Goal: Task Accomplishment & Management: Complete application form

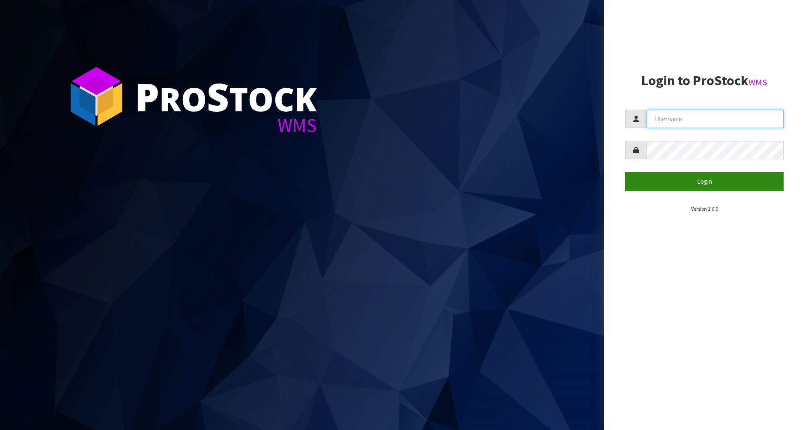
type input "[PERSON_NAME]"
click at [713, 177] on button "Login" at bounding box center [704, 181] width 158 height 18
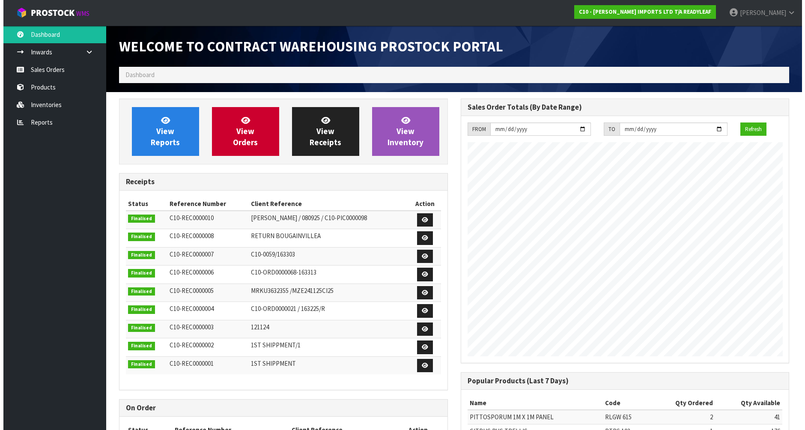
scroll to position [378, 341]
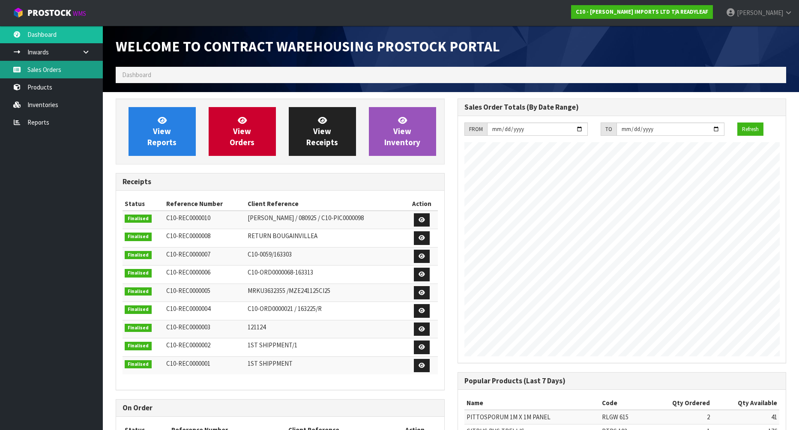
click at [37, 72] on link "Sales Orders" at bounding box center [51, 70] width 103 height 18
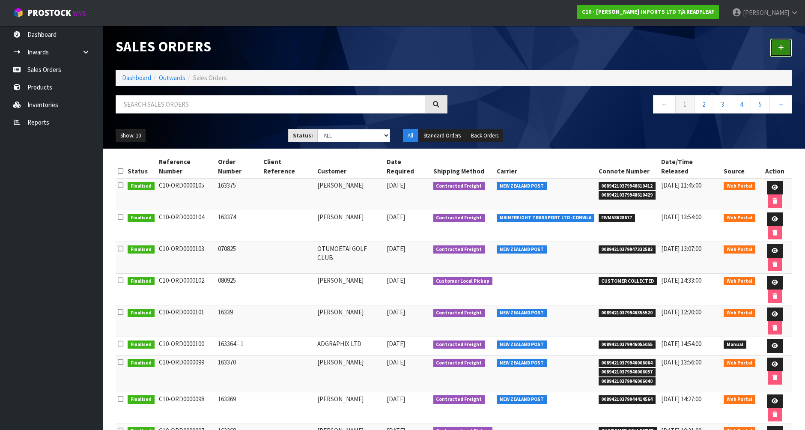
click at [784, 47] on link at bounding box center [781, 48] width 22 height 18
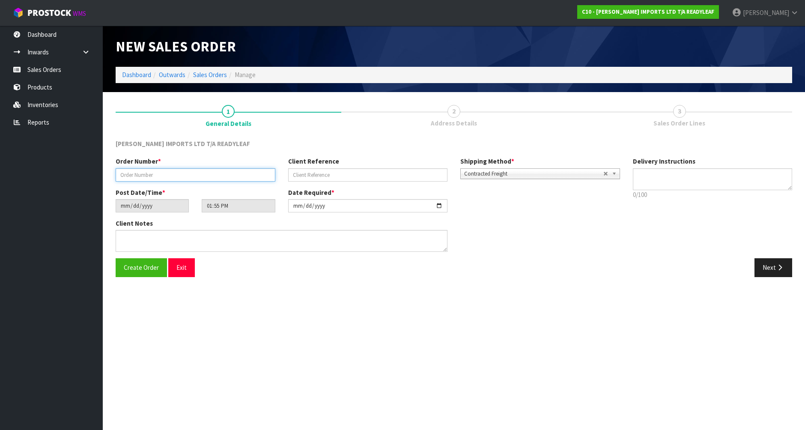
click at [136, 171] on input "text" at bounding box center [196, 174] width 160 height 13
click at [149, 268] on span "Create Order" at bounding box center [141, 267] width 35 height 8
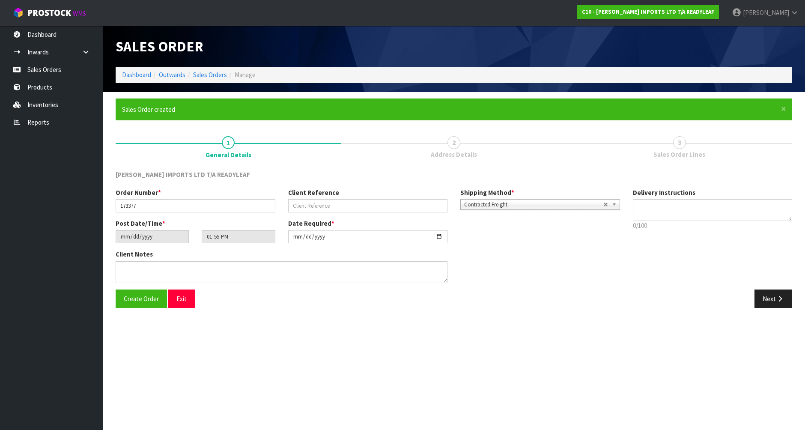
click at [127, 176] on span "[PERSON_NAME] IMPORTS LTD T/A READYLEAF" at bounding box center [183, 174] width 134 height 8
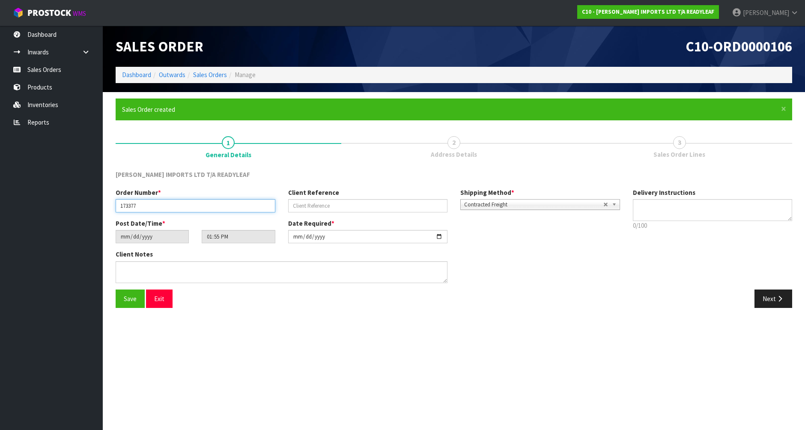
click at [124, 205] on input "173377" at bounding box center [196, 205] width 160 height 13
click at [125, 206] on input "173377" at bounding box center [196, 205] width 160 height 13
type input "163377"
click at [131, 300] on span "Save" at bounding box center [130, 299] width 13 height 8
click at [765, 298] on button "Next" at bounding box center [774, 298] width 38 height 18
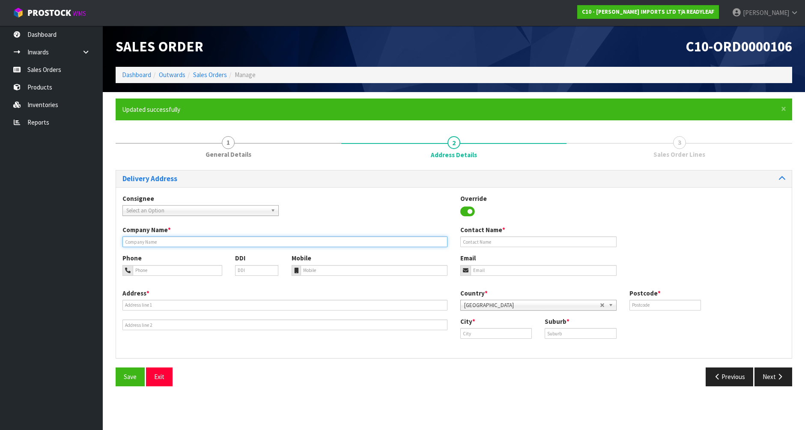
click at [128, 239] on input "text" at bounding box center [284, 241] width 325 height 11
type input "[PERSON_NAME]"
click at [145, 268] on input "tel" at bounding box center [177, 270] width 89 height 11
click at [152, 272] on input "tel" at bounding box center [177, 270] width 89 height 11
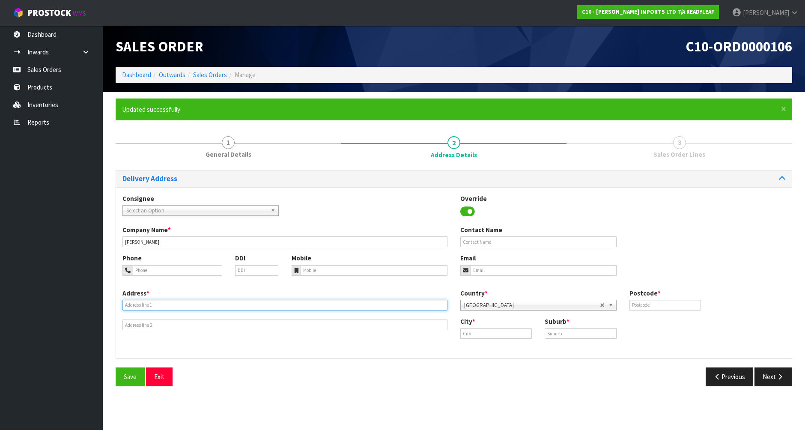
click at [173, 306] on input "text" at bounding box center [284, 305] width 325 height 11
type input "[STREET_ADDRESS]"
click at [153, 326] on input "text" at bounding box center [284, 324] width 325 height 11
type input "[GEOGRAPHIC_DATA]"
click at [500, 241] on input "text" at bounding box center [538, 241] width 156 height 11
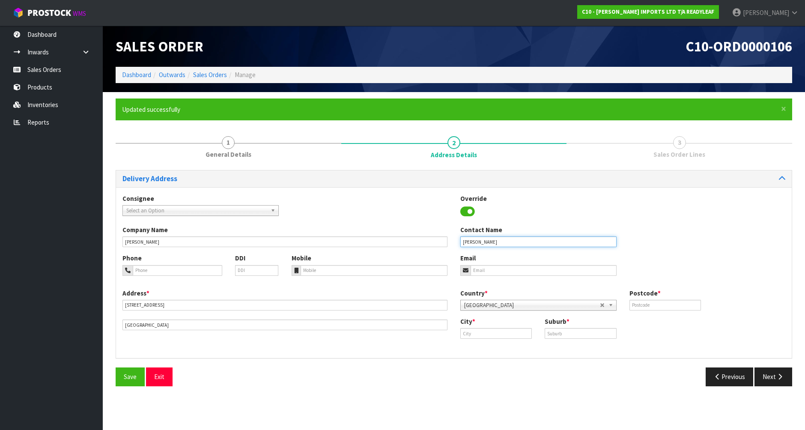
type input "[PERSON_NAME]"
click at [484, 271] on input "email" at bounding box center [544, 270] width 146 height 11
type input "[EMAIL_ADDRESS][DOMAIN_NAME]"
click at [483, 333] on input "text" at bounding box center [496, 333] width 72 height 11
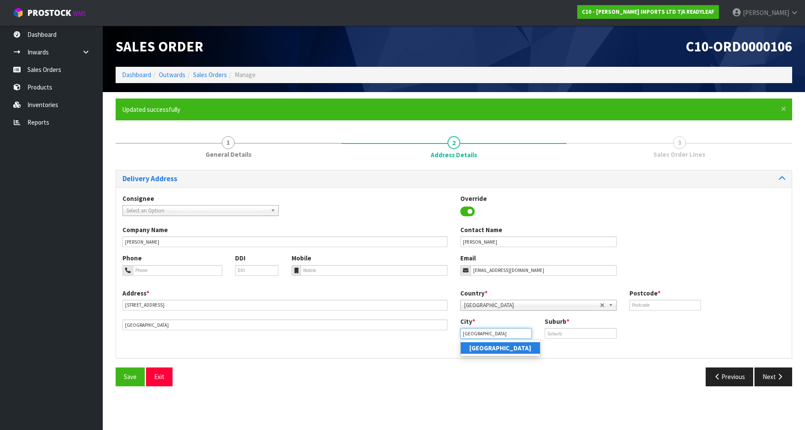
type input "[GEOGRAPHIC_DATA]"
click at [491, 346] on strong "[GEOGRAPHIC_DATA]" at bounding box center [500, 348] width 62 height 8
click at [562, 334] on input "text" at bounding box center [581, 333] width 72 height 11
type input "[GEOGRAPHIC_DATA]"
click at [646, 306] on input "text" at bounding box center [665, 305] width 72 height 11
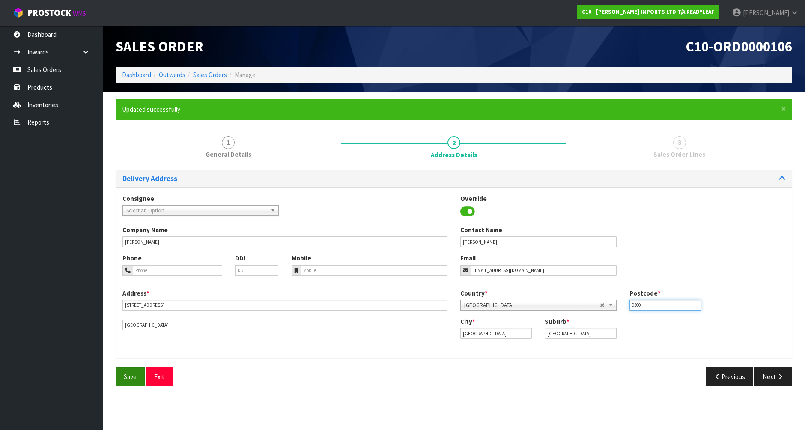
type input "9300"
click at [124, 380] on span "Save" at bounding box center [130, 377] width 13 height 8
click at [766, 376] on button "Next" at bounding box center [774, 376] width 38 height 18
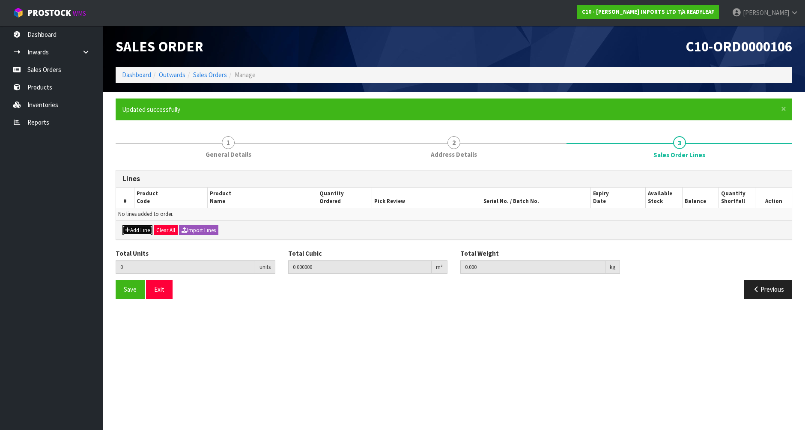
click at [137, 232] on button "Add Line" at bounding box center [137, 230] width 30 height 10
type input "0"
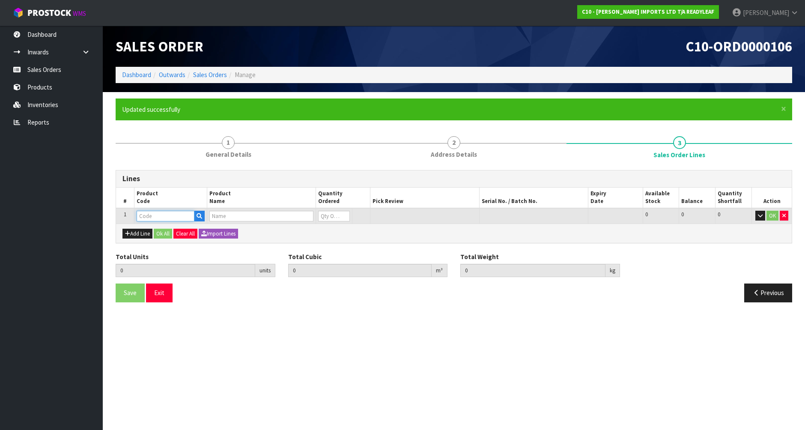
click at [162, 218] on input "text" at bounding box center [166, 216] width 58 height 11
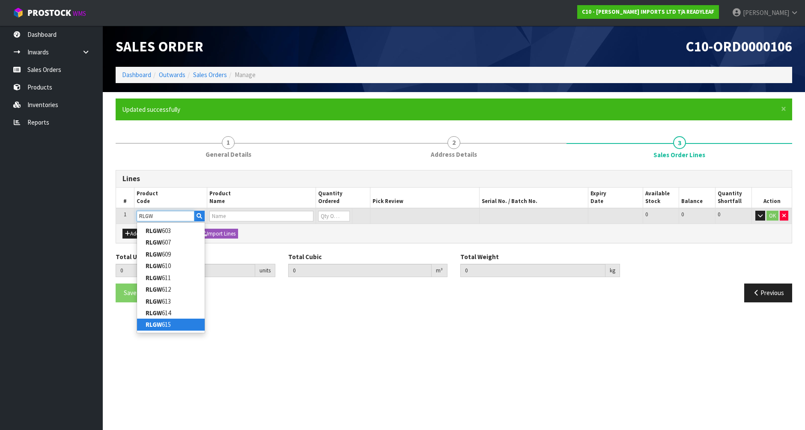
type input "RLGW"
click at [166, 328] on link "RLGW 615" at bounding box center [171, 325] width 68 height 12
type input "RLGW 615"
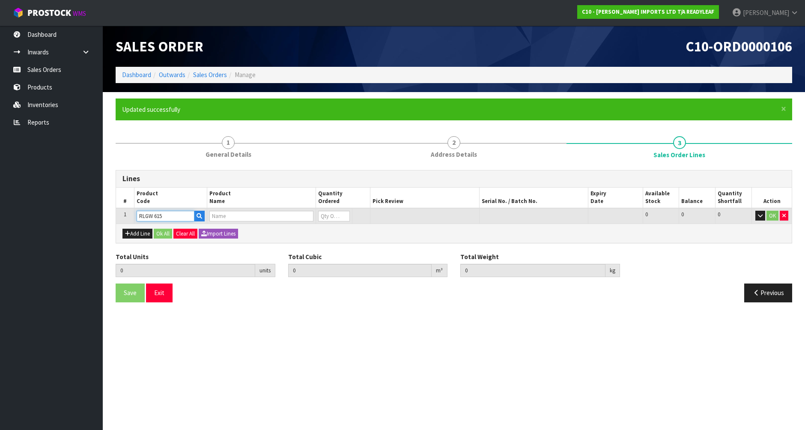
type input "0.000000"
type input "0.000"
type input "PITTOSPORUM 1M X 1M PANEL"
type input "0"
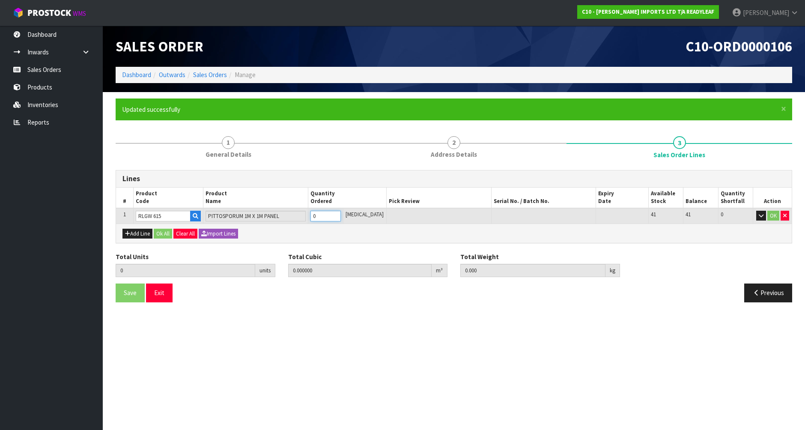
click at [325, 215] on input "0" at bounding box center [325, 216] width 30 height 11
type input "0"
type input "4"
type input "0.174624"
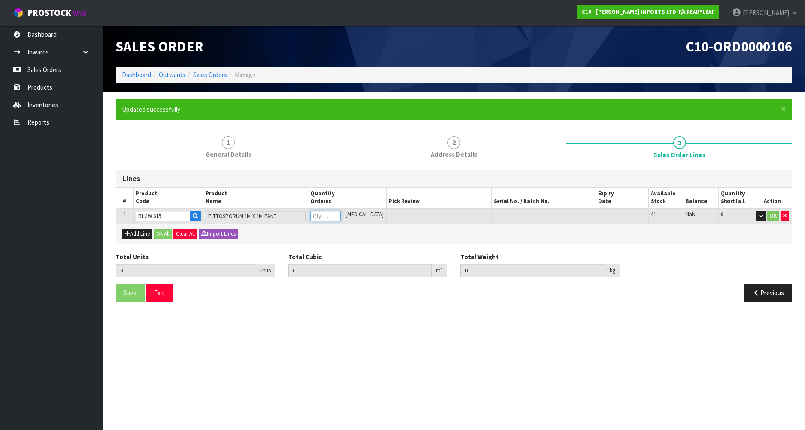
type input "12"
type input "4"
type input "41"
type input "1.55652"
type input "139.4"
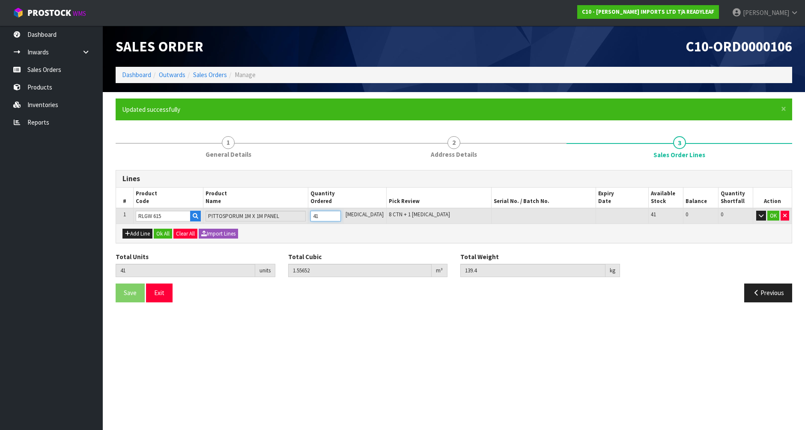
type input "41"
click at [773, 214] on button "OK" at bounding box center [773, 216] width 12 height 10
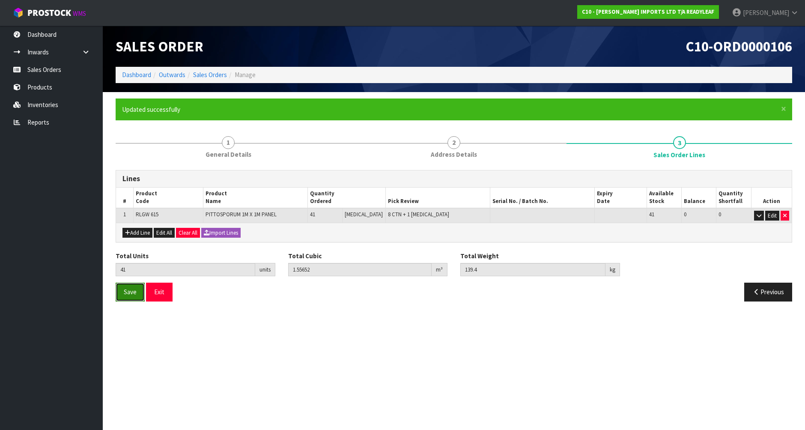
click at [138, 289] on button "Save" at bounding box center [130, 292] width 29 height 18
click at [161, 292] on button "Exit" at bounding box center [159, 292] width 27 height 18
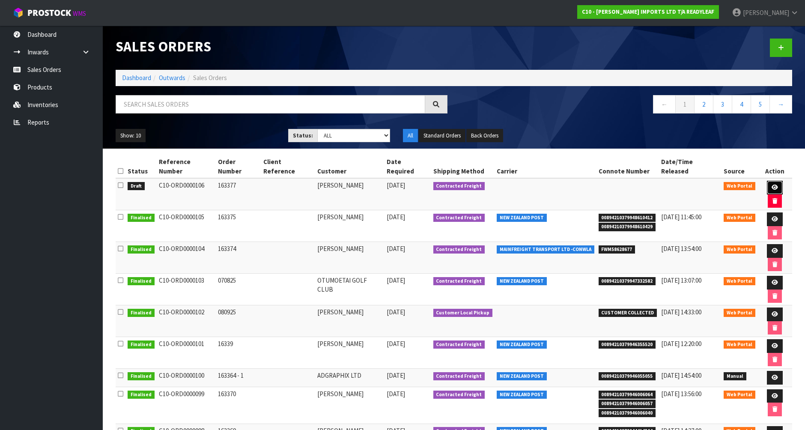
click at [769, 181] on link at bounding box center [775, 188] width 16 height 14
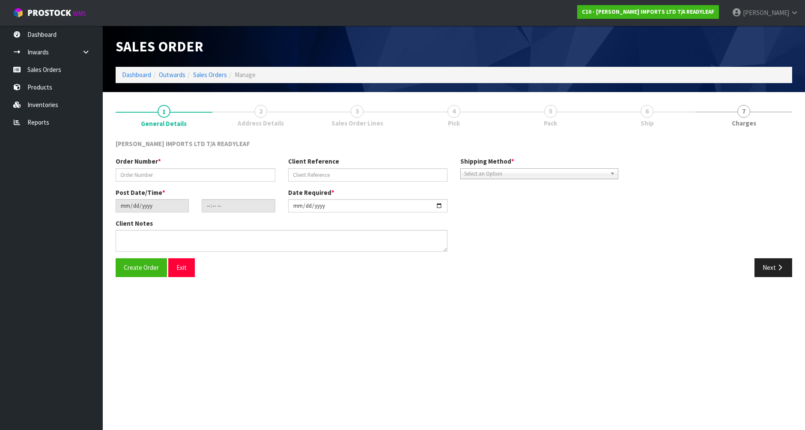
type input "163377"
type input "[DATE]"
type input "13:55:00.000"
type input "[DATE]"
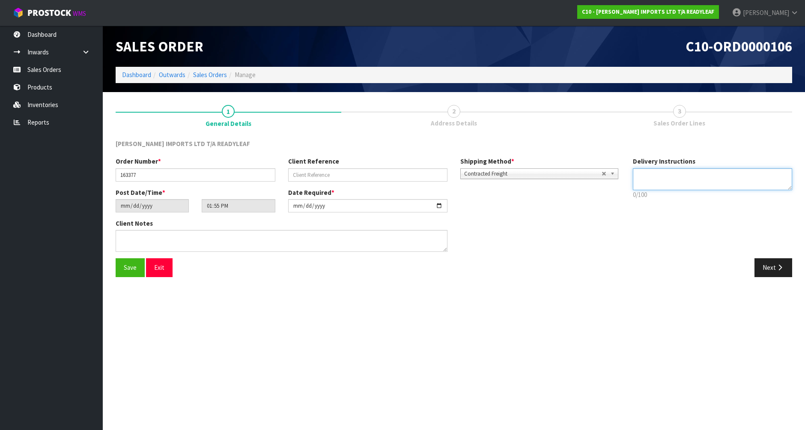
click at [654, 180] on textarea at bounding box center [713, 179] width 160 height 22
type textarea "PLEASE SNED THE CHEAPEST FREIGHT POSSIBLE. THANKYOU."
click at [766, 269] on button "Next" at bounding box center [774, 267] width 38 height 18
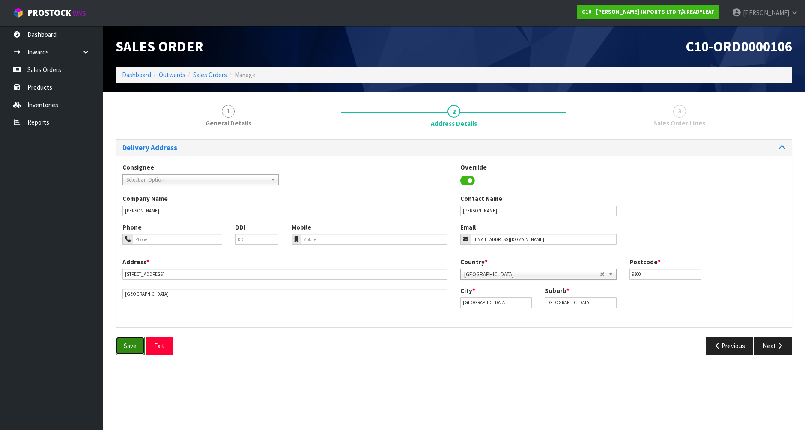
click at [129, 345] on span "Save" at bounding box center [130, 346] width 13 height 8
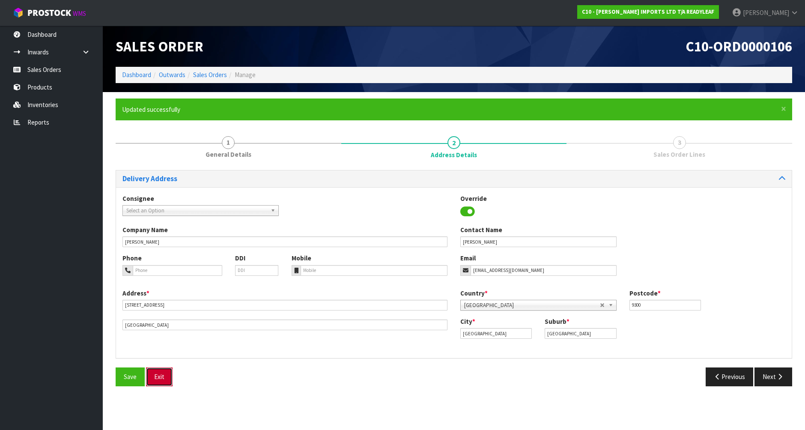
click at [153, 376] on button "Exit" at bounding box center [159, 376] width 27 height 18
